Goal: Task Accomplishment & Management: Complete application form

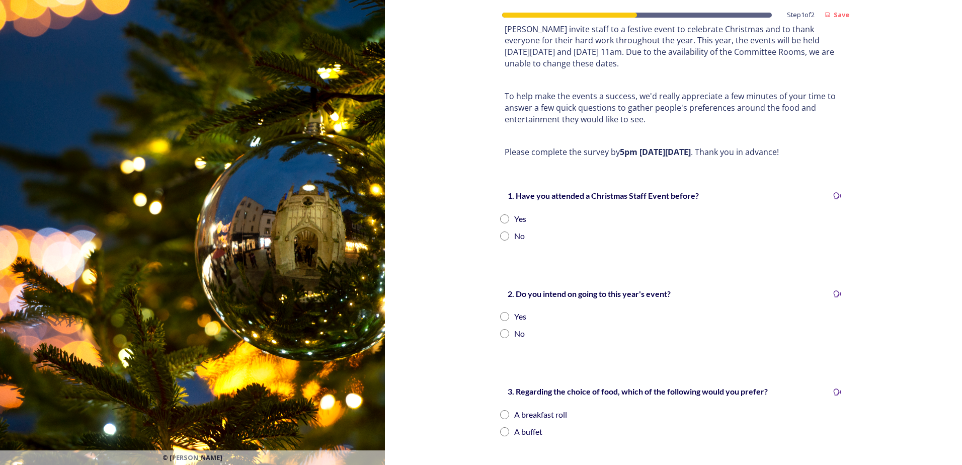
scroll to position [101, 0]
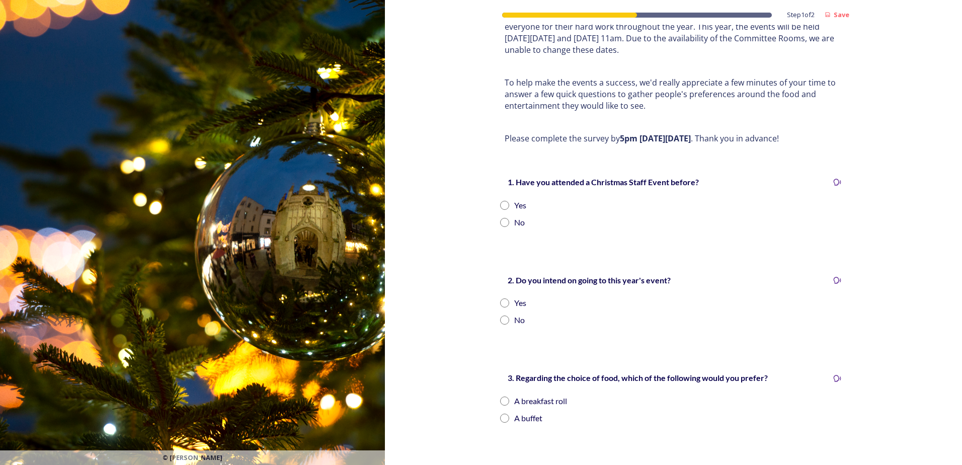
click at [514, 199] on div "Yes" at bounding box center [520, 205] width 12 height 12
radio input "true"
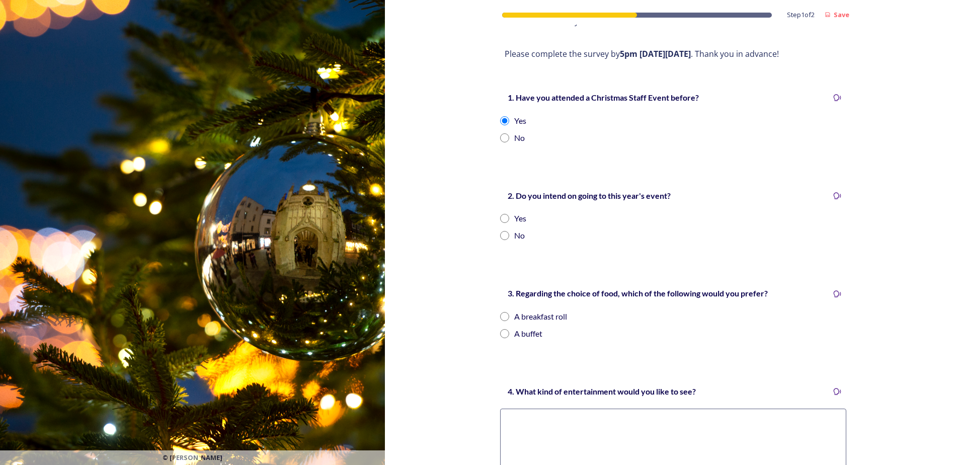
scroll to position [201, 0]
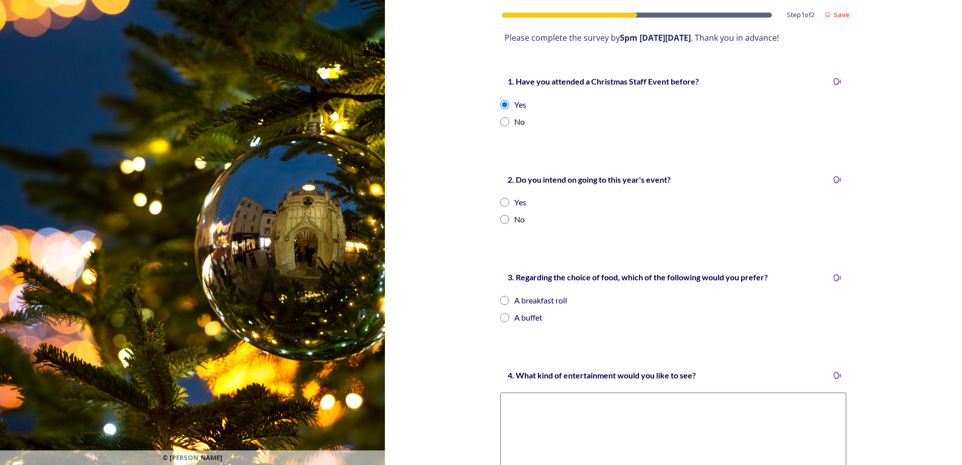
click at [515, 196] on div "Yes" at bounding box center [520, 202] width 12 height 12
radio input "true"
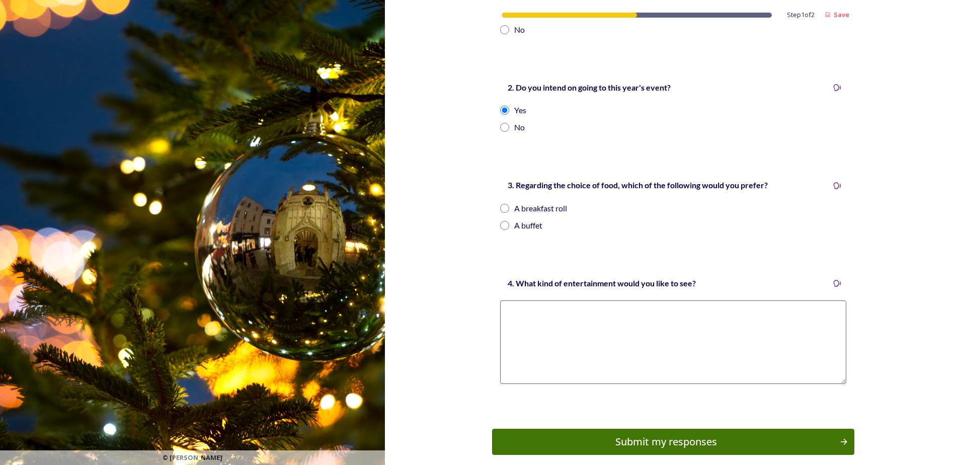
scroll to position [302, 0]
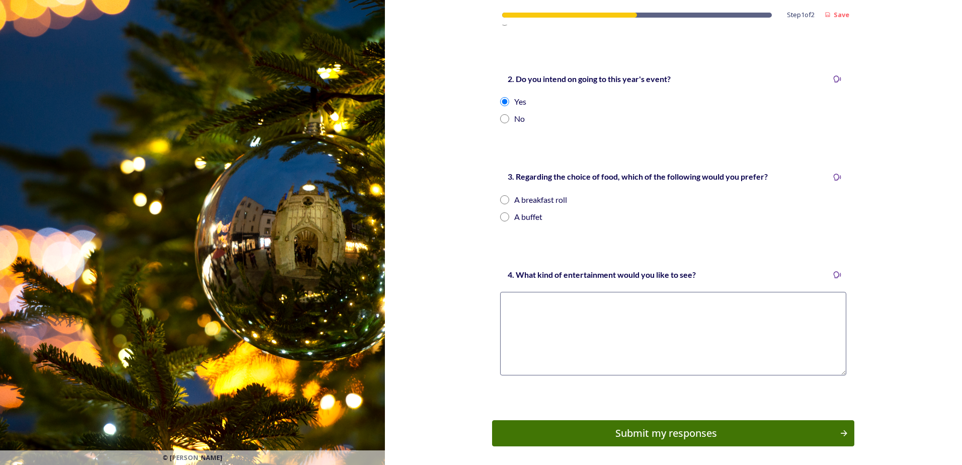
click at [523, 211] on div "A buffet" at bounding box center [528, 217] width 28 height 12
radio input "true"
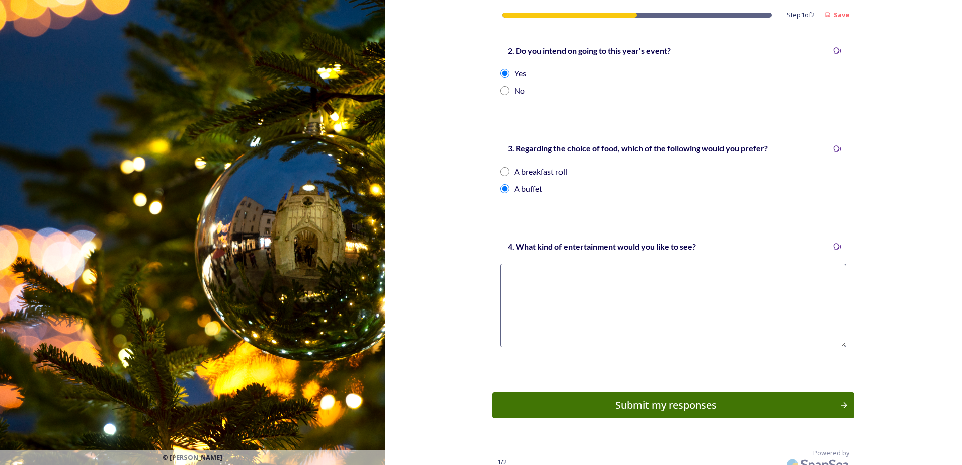
click at [740, 287] on textarea at bounding box center [673, 305] width 346 height 83
click at [781, 278] on textarea at bounding box center [673, 305] width 346 height 83
click at [508, 273] on textarea "Quiz Music" at bounding box center [673, 305] width 346 height 83
type textarea "Quiz Festive music"
click at [657, 397] on div "Submit my responses" at bounding box center [666, 404] width 340 height 15
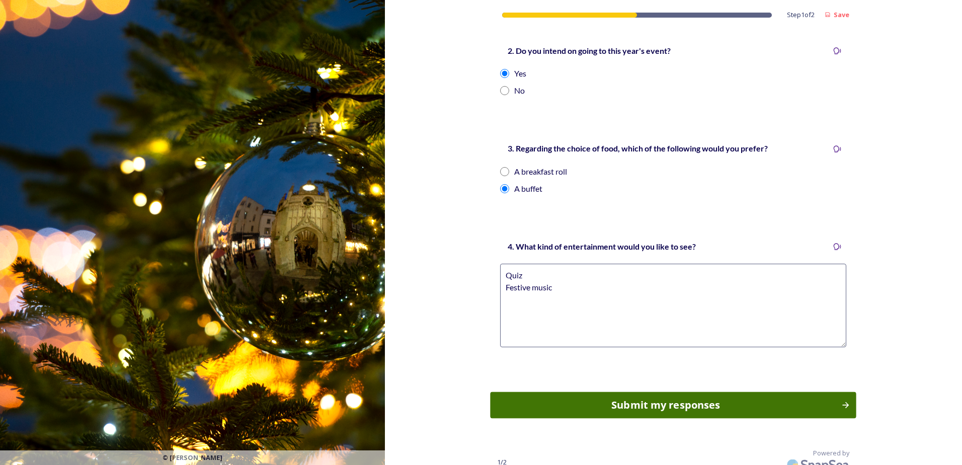
scroll to position [0, 0]
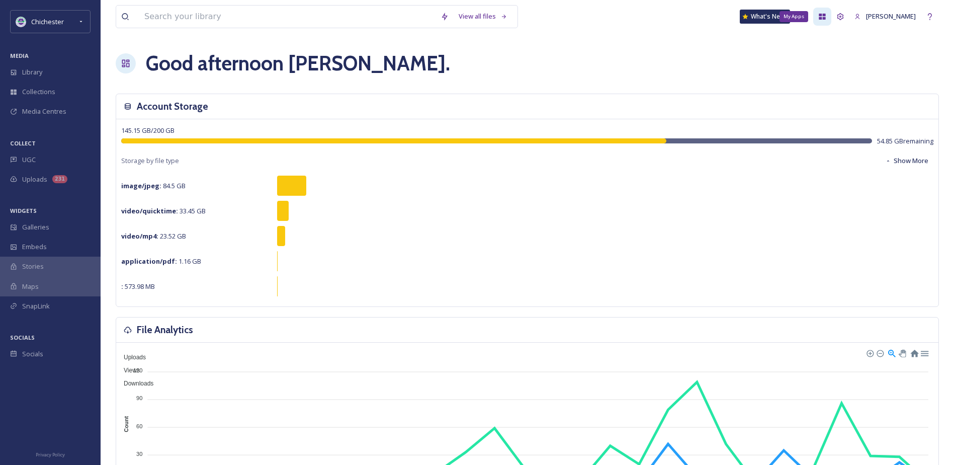
click at [826, 18] on icon at bounding box center [822, 17] width 8 height 8
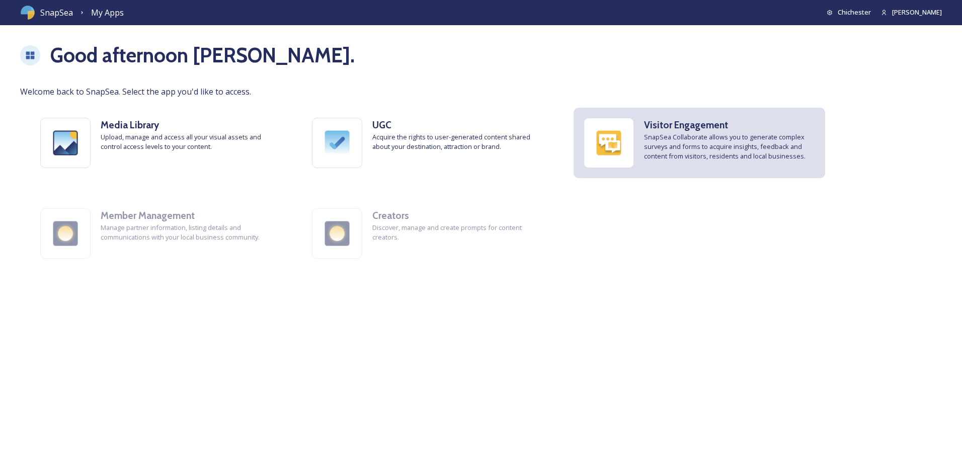
click at [679, 141] on span "SnapSea Collaborate allows you to generate complex surveys and forms to acquire…" at bounding box center [729, 146] width 171 height 29
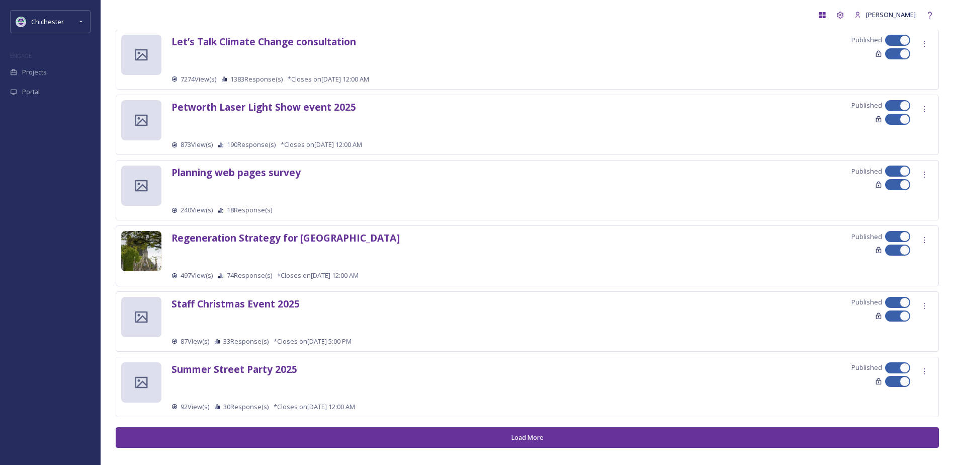
scroll to position [980, 0]
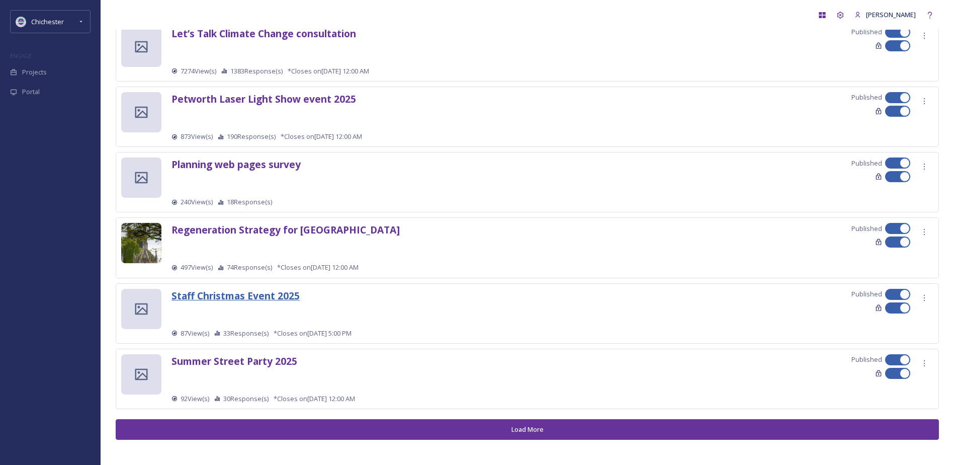
click at [271, 296] on strong "Staff Christmas Event 2025" at bounding box center [236, 296] width 128 height 14
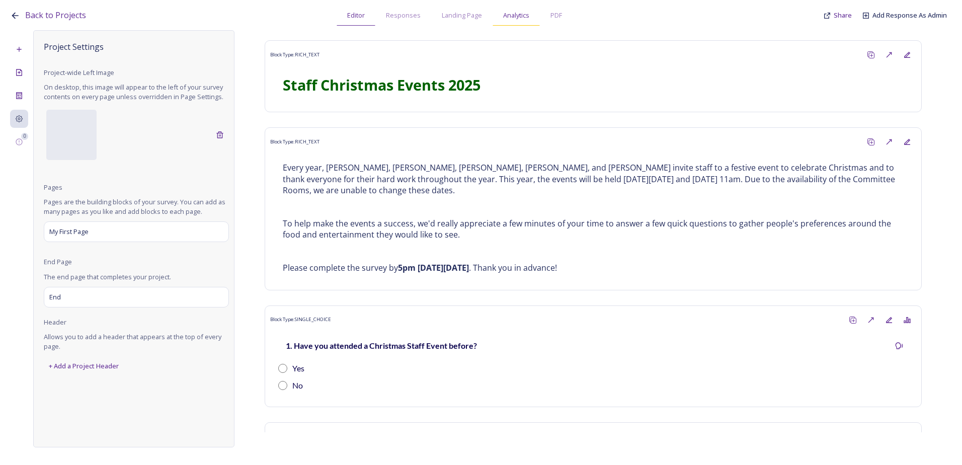
click at [510, 15] on span "Analytics" at bounding box center [516, 16] width 26 height 10
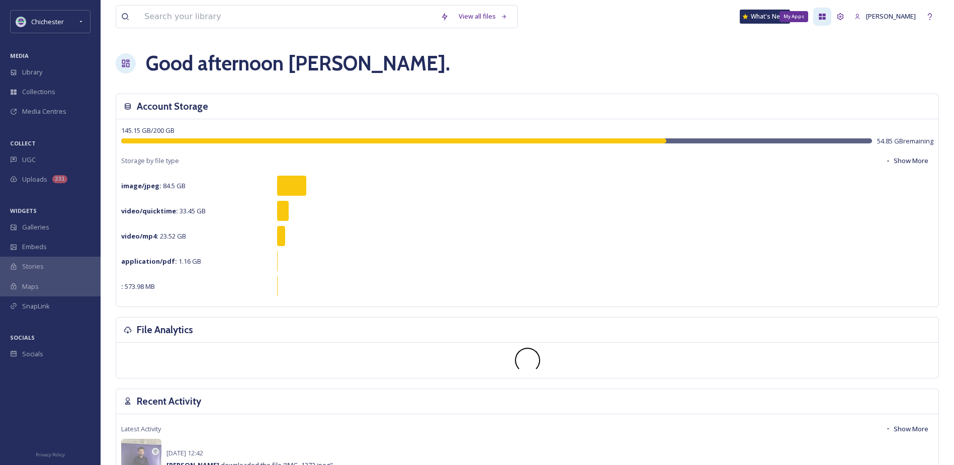
click at [826, 18] on icon at bounding box center [822, 17] width 7 height 6
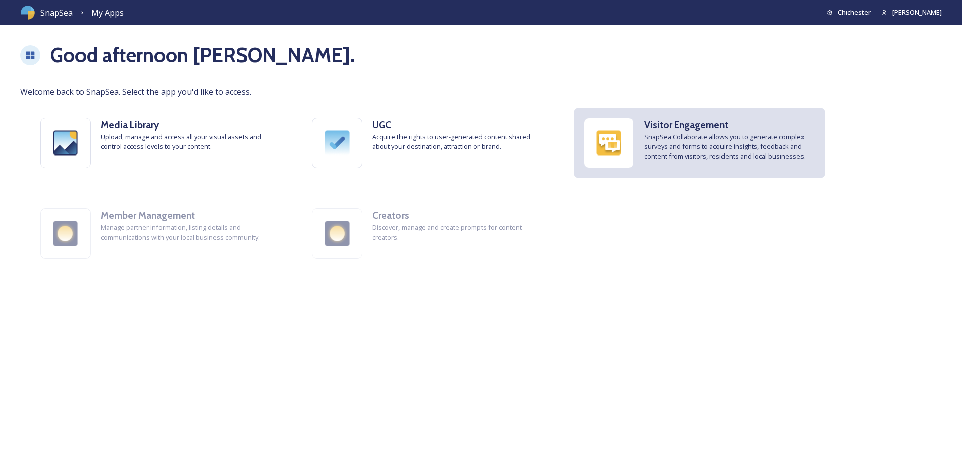
click at [738, 135] on span "SnapSea Collaborate allows you to generate complex surveys and forms to acquire…" at bounding box center [729, 146] width 171 height 29
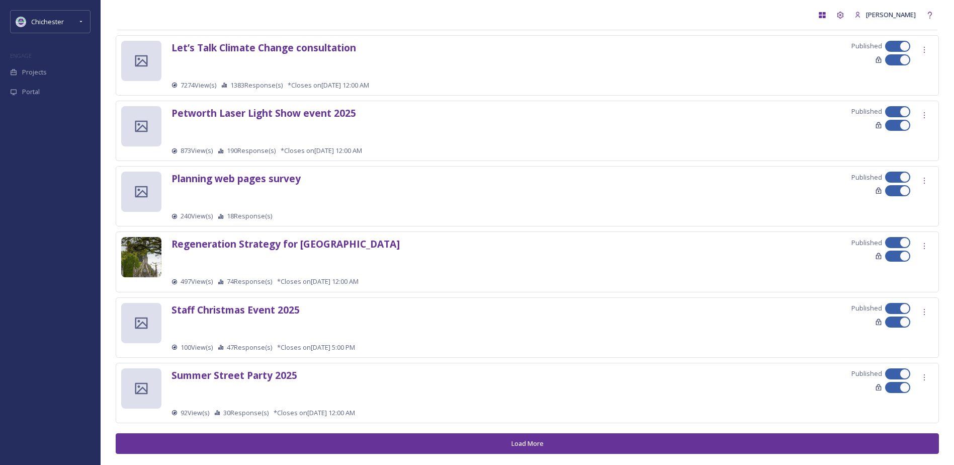
scroll to position [980, 0]
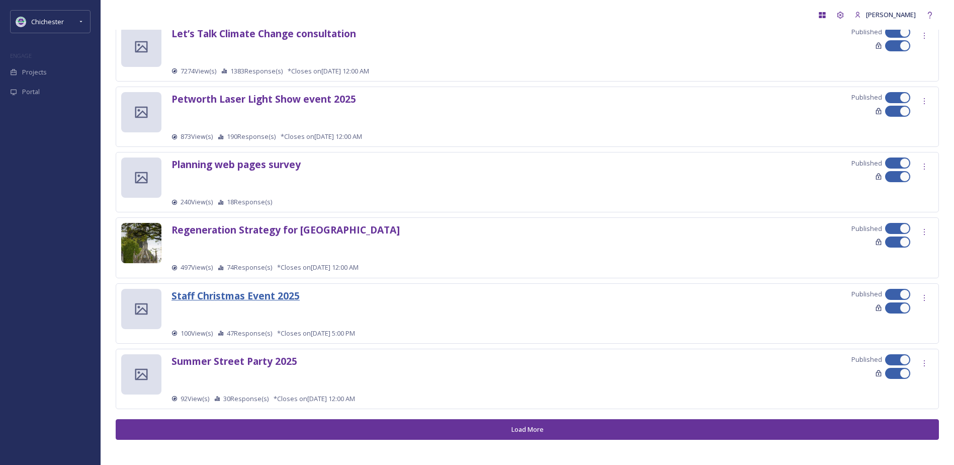
click at [260, 294] on strong "Staff Christmas Event 2025" at bounding box center [236, 296] width 128 height 14
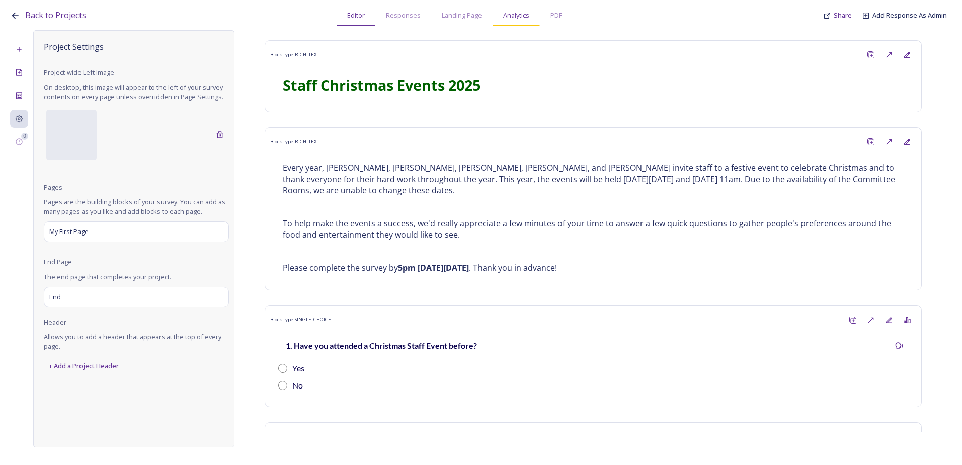
click at [515, 12] on span "Analytics" at bounding box center [516, 16] width 26 height 10
